Goal: Task Accomplishment & Management: Use online tool/utility

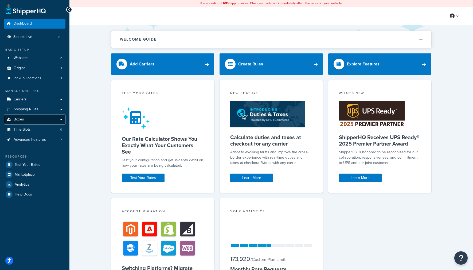
click at [60, 119] on link "Boxes" at bounding box center [34, 120] width 61 height 10
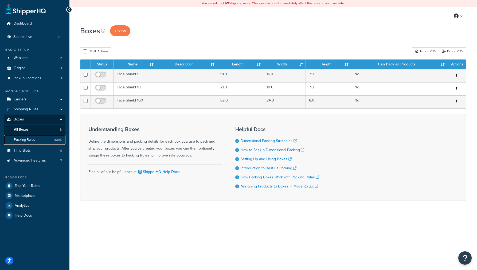
click at [35, 138] on span "Packing Rules" at bounding box center [24, 140] width 21 height 5
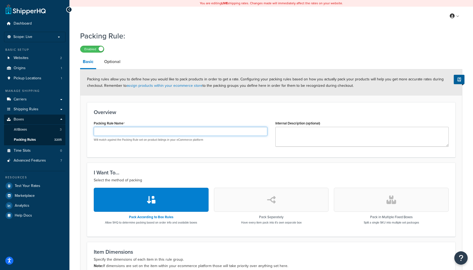
click at [182, 132] on input "Packing Rule Name" at bounding box center [181, 131] width 174 height 9
paste input "SPK-CF-U10-02"
type input "SPK-CF-U10-02"
click at [400, 203] on button "button" at bounding box center [391, 200] width 115 height 24
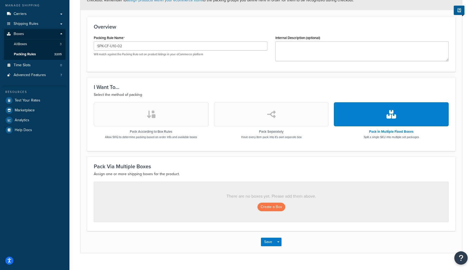
scroll to position [96, 0]
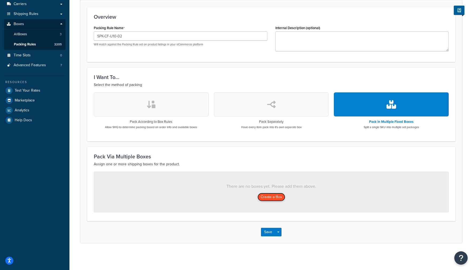
click at [268, 198] on button "Create a Box" at bounding box center [272, 197] width 28 height 9
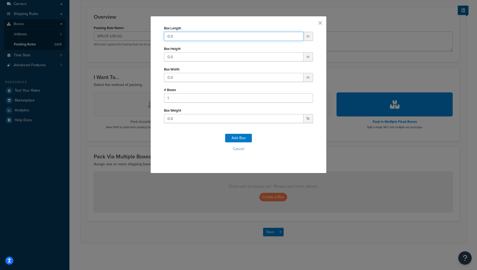
drag, startPoint x: 187, startPoint y: 37, endPoint x: 130, endPoint y: 36, distance: 56.1
click at [106, 33] on div "Box Length 0.0 in Box Height 0.0 in Box Width 0.0 in # Boxes 1 Box Weight 0.0 l…" at bounding box center [238, 135] width 477 height 270
type input "37"
type input "10"
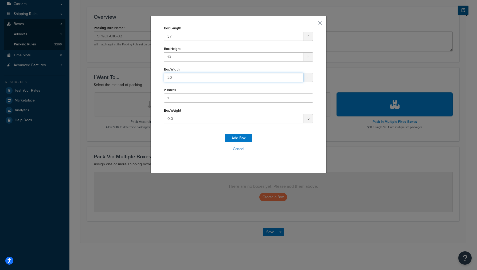
type input "20"
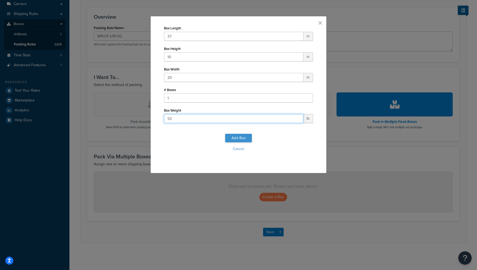
type input "53"
click at [241, 134] on button "Add Box" at bounding box center [238, 138] width 27 height 9
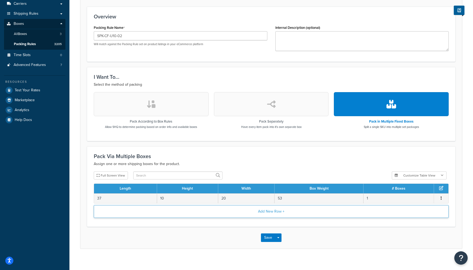
click at [272, 215] on button "Add New Row +" at bounding box center [271, 211] width 355 height 13
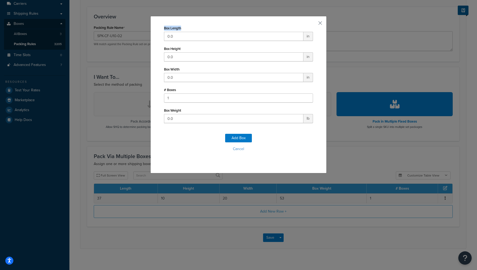
drag, startPoint x: 200, startPoint y: 30, endPoint x: 132, endPoint y: 31, distance: 68.4
click at [132, 31] on div "Box Length 0.0 in Box Height 0.0 in Box Width 0.0 in # Boxes 1 Box Weight 0.0 l…" at bounding box center [238, 135] width 477 height 270
drag, startPoint x: 174, startPoint y: 36, endPoint x: 129, endPoint y: 32, distance: 45.6
click at [129, 32] on div "Box Length 0.0 in Box Height 0.0 in Box Width 0.0 in # Boxes 1 Box Weight 0.0 l…" at bounding box center [238, 135] width 477 height 270
type input "17"
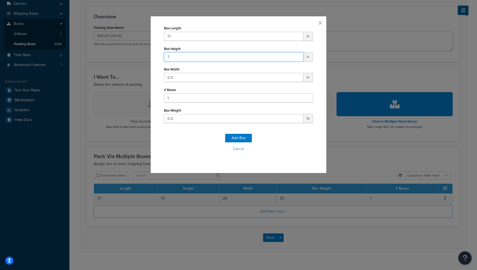
type input "7"
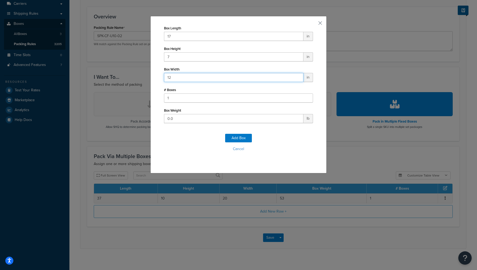
type input "12"
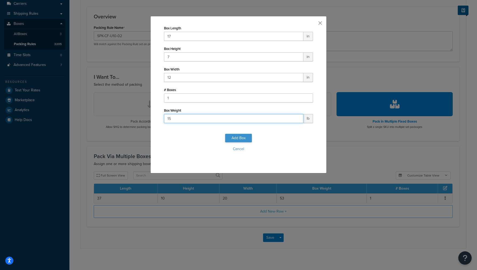
type input "15"
click at [237, 138] on button "Add Box" at bounding box center [238, 138] width 27 height 9
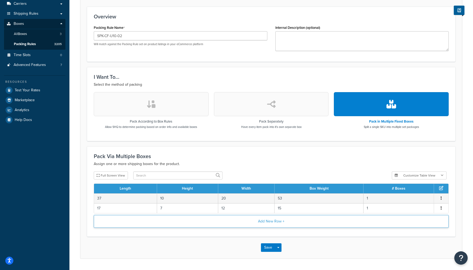
click at [215, 222] on button "Add New Row +" at bounding box center [271, 221] width 355 height 13
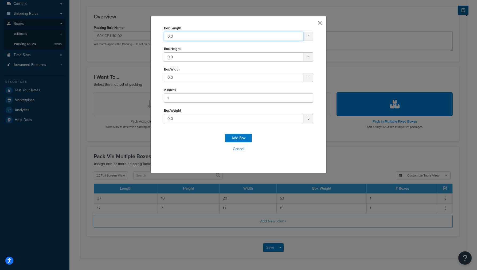
drag, startPoint x: 171, startPoint y: 37, endPoint x: 132, endPoint y: 32, distance: 39.9
click at [132, 32] on div "Box Length 0.0 in Box Height 0.0 in Box Width 0.0 in # Boxes 1 Box Weight 0.0 l…" at bounding box center [238, 135] width 477 height 270
type input "74"
type input "7"
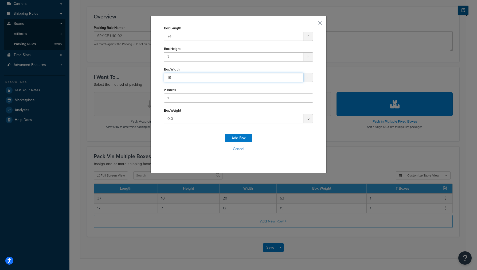
type input "18"
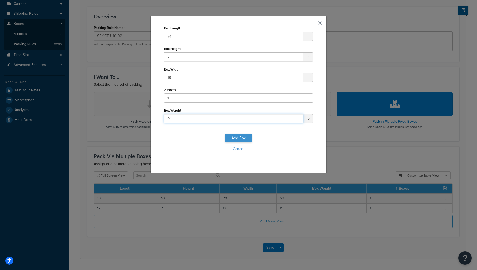
type input "94"
click at [241, 138] on button "Add Box" at bounding box center [238, 138] width 27 height 9
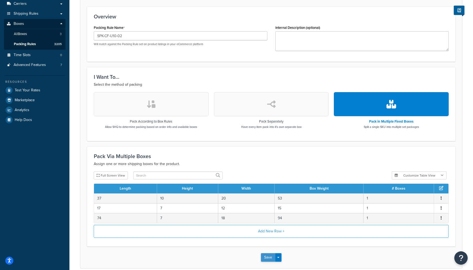
click at [271, 258] on button "Save" at bounding box center [268, 257] width 14 height 9
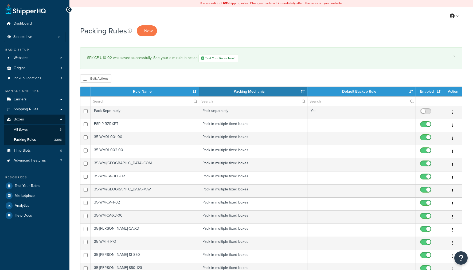
select select "15"
click at [150, 30] on span "+ New" at bounding box center [147, 31] width 12 height 6
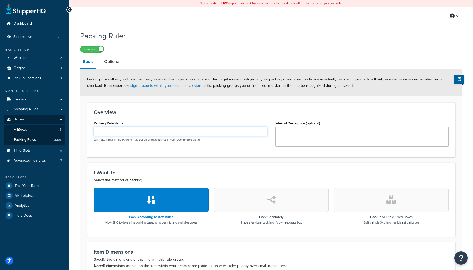
click at [155, 134] on input "Packing Rule Name" at bounding box center [181, 131] width 174 height 9
paste input "SPK-CF-U10-K18"
type input "SPK-CF-U10-K18"
click at [391, 197] on icon "button" at bounding box center [392, 200] width 10 height 9
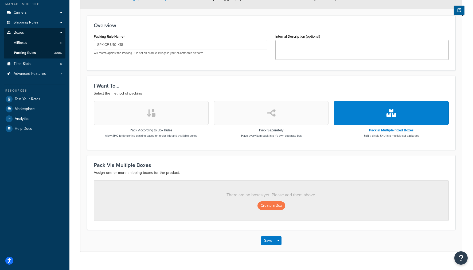
scroll to position [96, 0]
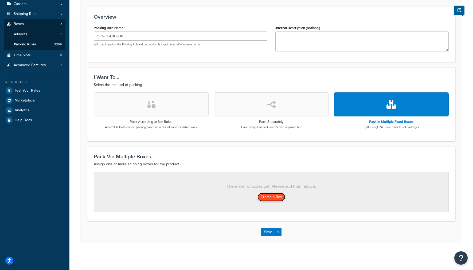
click at [265, 195] on button "Create a Box" at bounding box center [272, 197] width 28 height 9
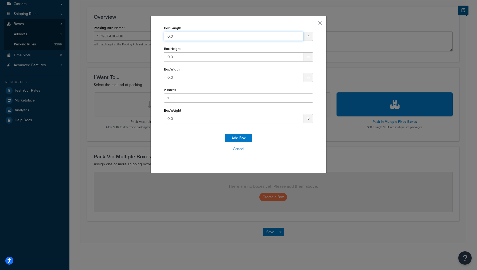
drag, startPoint x: 191, startPoint y: 37, endPoint x: 108, endPoint y: 29, distance: 83.0
click at [108, 29] on div "Box Length 0.0 in Box Height 0.0 in Box Width 0.0 in # Boxes 1 Box Weight 0.0 l…" at bounding box center [238, 135] width 477 height 270
type input "15"
type input "8"
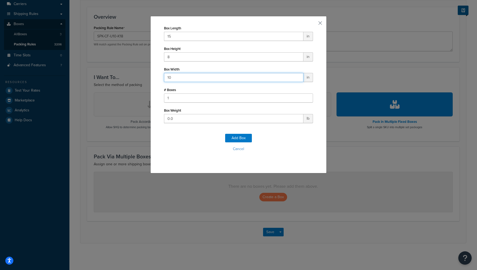
type input "10"
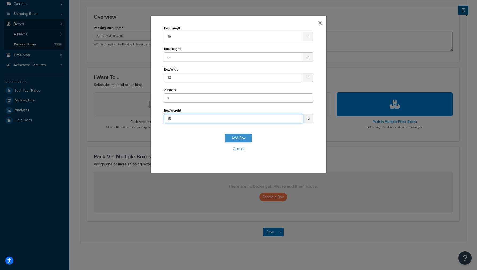
type input "15"
click at [234, 139] on button "Add Box" at bounding box center [238, 138] width 27 height 9
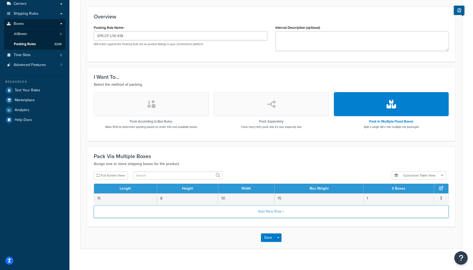
click at [266, 213] on button "Add New Row +" at bounding box center [271, 211] width 355 height 13
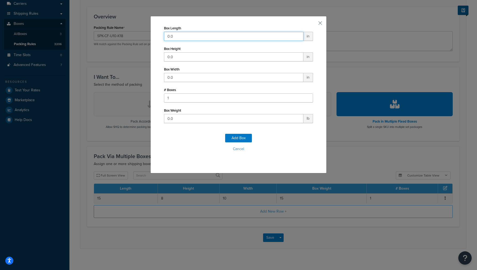
drag, startPoint x: 154, startPoint y: 32, endPoint x: 132, endPoint y: 32, distance: 22.5
click at [130, 32] on div "Box Length 0.0 in Box Height 0.0 in Box Width 0.0 in # Boxes 1 Box Weight 0.0 l…" at bounding box center [238, 135] width 477 height 270
type input "37"
type input "10"
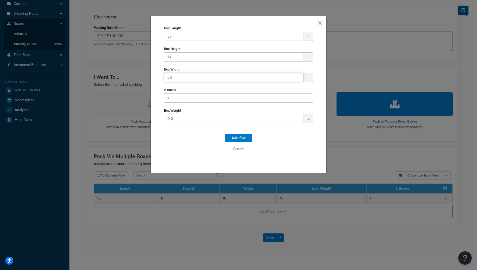
type input "20"
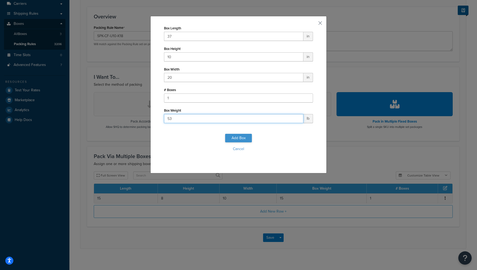
type input "53"
click at [244, 138] on button "Add Box" at bounding box center [238, 138] width 27 height 9
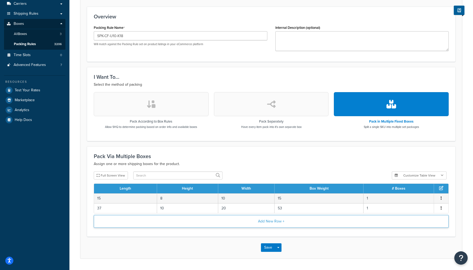
click at [218, 222] on button "Add New Row +" at bounding box center [271, 221] width 355 height 13
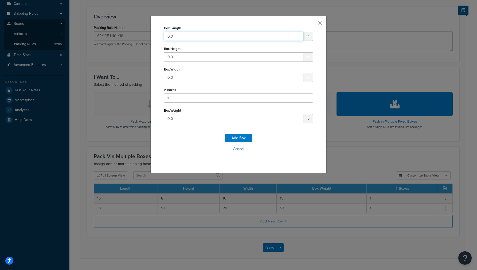
drag, startPoint x: 190, startPoint y: 37, endPoint x: 105, endPoint y: 36, distance: 85.5
click at [105, 36] on div "Box Length 0.0 in Box Height 0.0 in Box Width 0.0 in # Boxes 1 Box Weight 0.0 l…" at bounding box center [238, 135] width 477 height 270
type input "17"
type input "7"
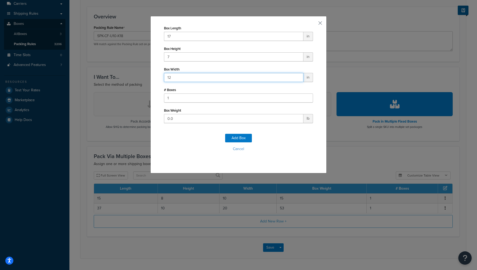
type input "12"
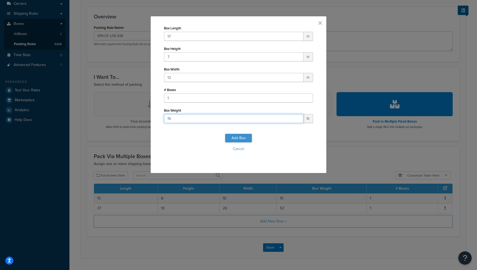
type input "15"
click at [236, 141] on button "Add Box" at bounding box center [238, 138] width 27 height 9
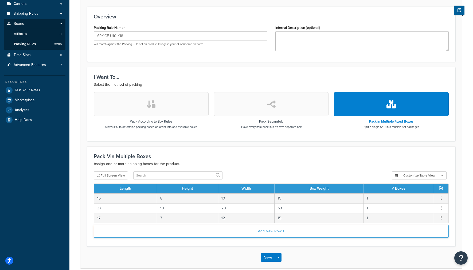
click at [185, 236] on button "Add New Row +" at bounding box center [271, 231] width 355 height 13
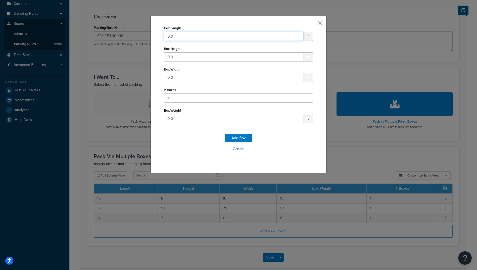
drag, startPoint x: 135, startPoint y: 33, endPoint x: 131, endPoint y: 33, distance: 4.6
click at [131, 33] on div "Box Length 0.0 in Box Height 0.0 in Box Width 0.0 in # Boxes 1 Box Weight 0.0 l…" at bounding box center [238, 135] width 477 height 270
type input "74"
type input "7"
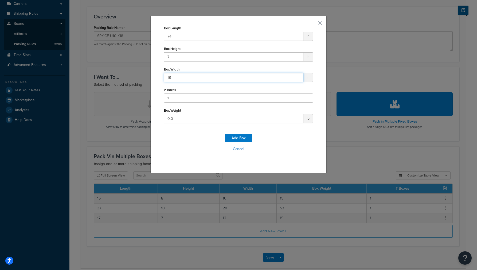
type input "18"
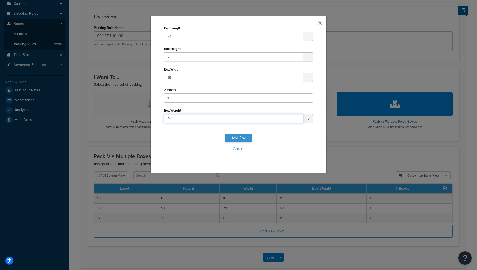
type input "94"
click at [240, 135] on button "Add Box" at bounding box center [238, 138] width 27 height 9
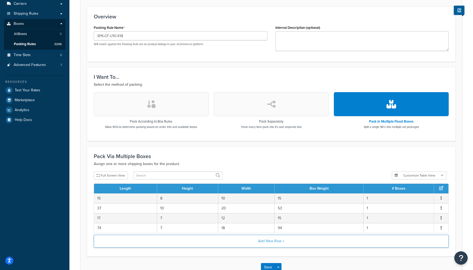
click at [205, 240] on button "Add New Row +" at bounding box center [271, 241] width 355 height 13
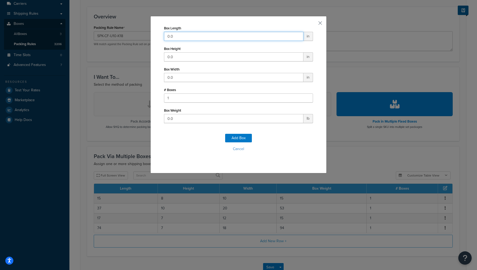
drag, startPoint x: 174, startPoint y: 39, endPoint x: 111, endPoint y: 29, distance: 63.3
click at [111, 29] on div "Box Length 0.0 in Box Height 0.0 in Box Width 0.0 in # Boxes 1 Box Weight 0.0 l…" at bounding box center [238, 135] width 477 height 270
type input "73"
type input "4"
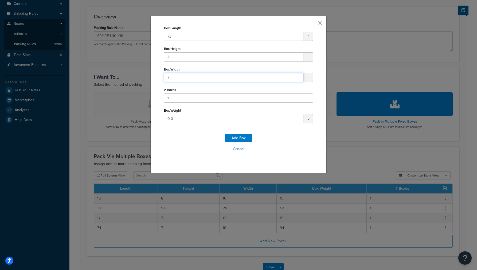
type input "7"
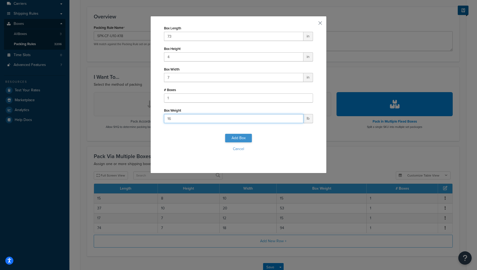
type input "16"
click at [238, 141] on button "Add Box" at bounding box center [238, 138] width 27 height 9
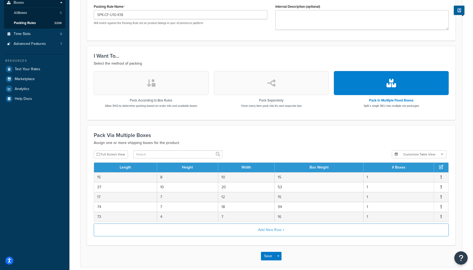
scroll to position [141, 0]
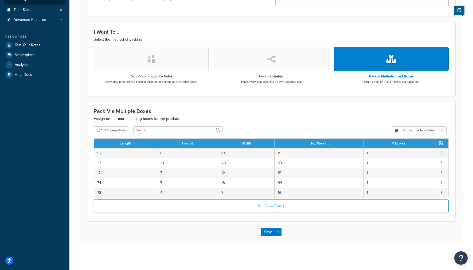
click at [196, 206] on button "Add New Row +" at bounding box center [271, 206] width 355 height 13
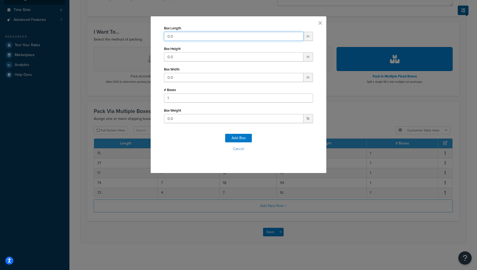
drag, startPoint x: 180, startPoint y: 36, endPoint x: 125, endPoint y: 33, distance: 55.7
click at [126, 33] on div "Box Length 0.0 in Box Height 0.0 in Box Width 0.0 in # Boxes 1 Box Weight 0.0 l…" at bounding box center [238, 135] width 477 height 270
type input "22"
type input "7"
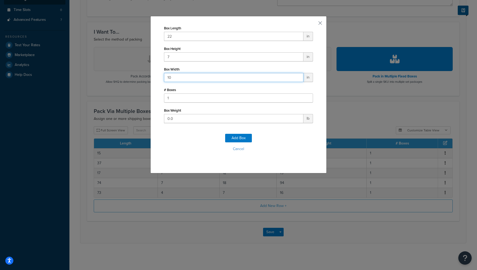
type input "10"
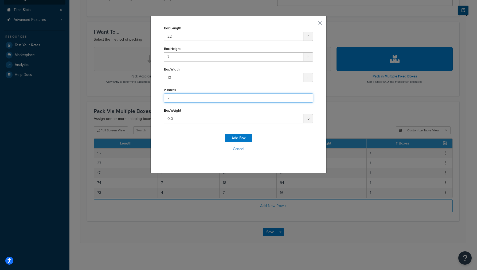
type input "2"
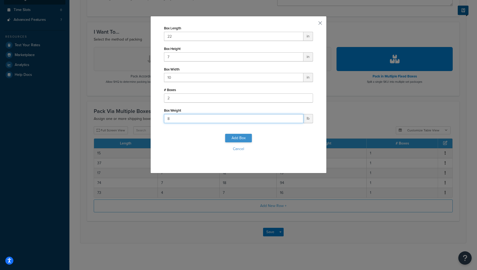
type input "8"
click at [243, 139] on button "Add Box" at bounding box center [238, 138] width 27 height 9
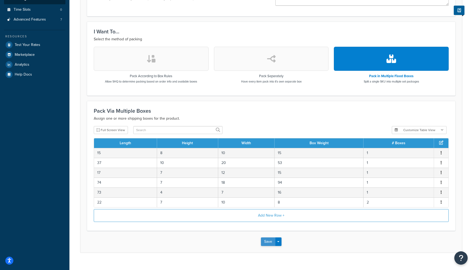
click at [271, 245] on button "Save" at bounding box center [268, 242] width 14 height 9
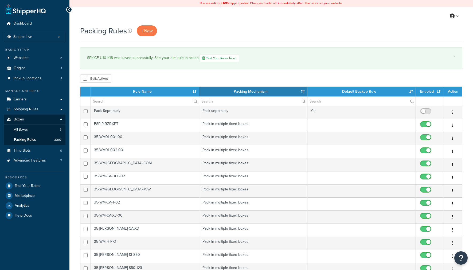
select select "15"
